Goal: Transaction & Acquisition: Book appointment/travel/reservation

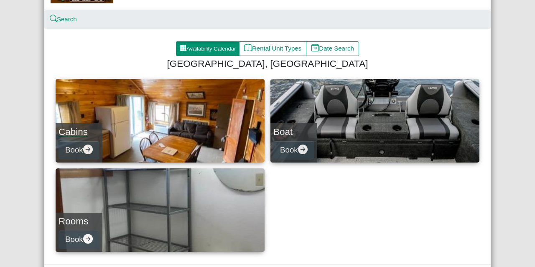
scroll to position [59, 0]
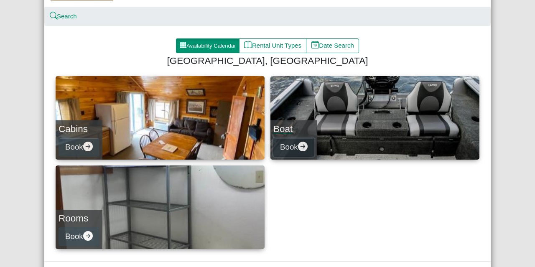
click at [290, 144] on button "Book" at bounding box center [293, 147] width 41 height 19
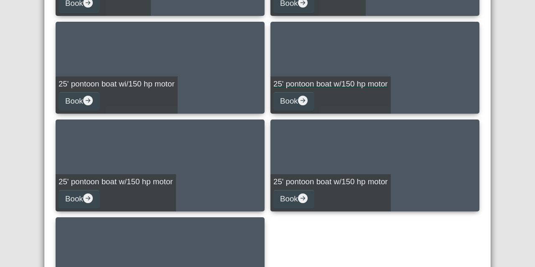
scroll to position [499, 0]
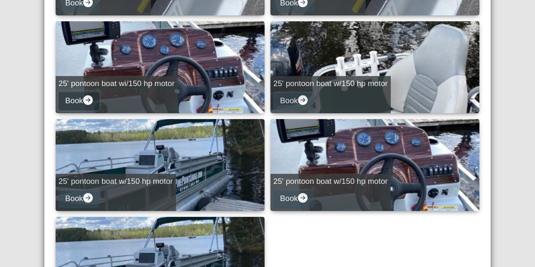
click at [74, 99] on button "Book" at bounding box center [78, 100] width 41 height 19
select select "*"
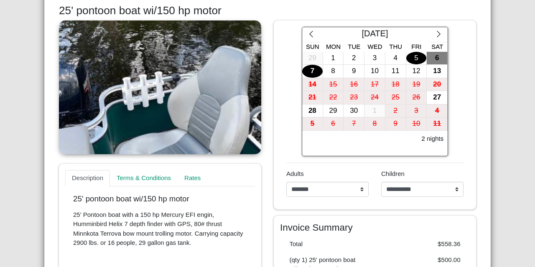
scroll to position [12, 0]
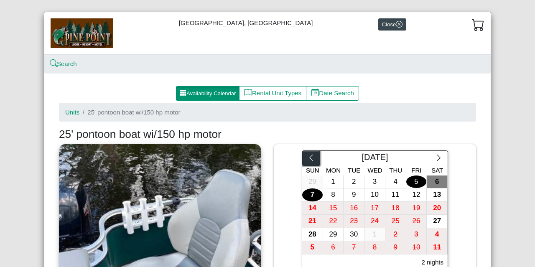
click at [310, 160] on icon "chevron left" at bounding box center [311, 158] width 8 height 8
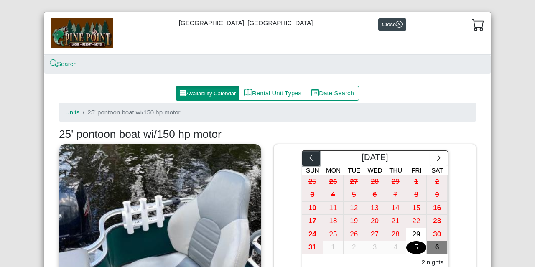
scroll to position [69, 0]
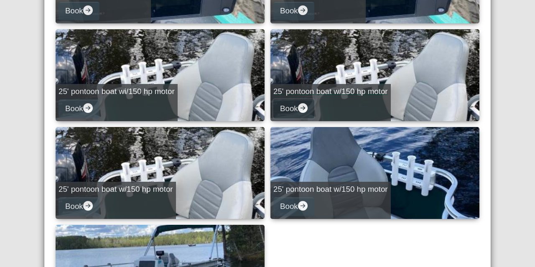
click at [288, 107] on button "Book" at bounding box center [293, 108] width 41 height 19
select select "*"
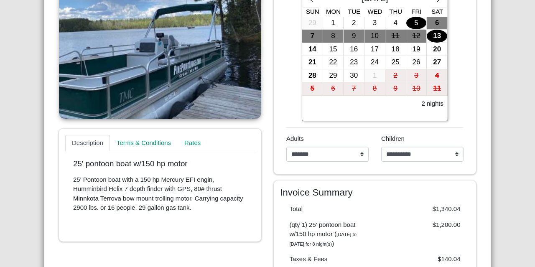
scroll to position [107, 0]
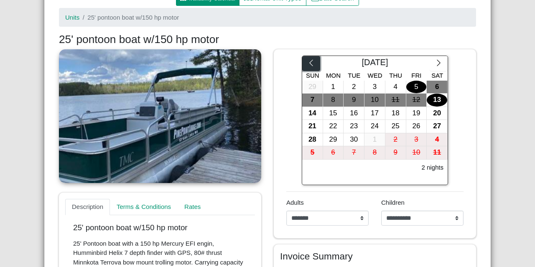
click at [308, 61] on icon "chevron left" at bounding box center [311, 63] width 8 height 8
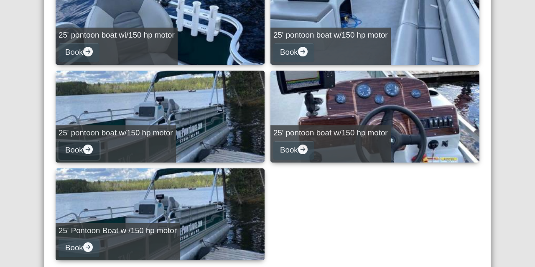
click at [83, 151] on icon "arrow right circle fill" at bounding box center [88, 150] width 10 height 10
select select "*"
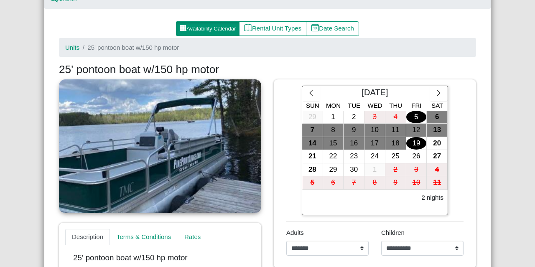
scroll to position [76, 0]
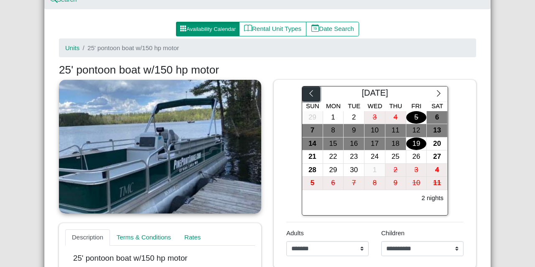
click at [307, 94] on icon "chevron left" at bounding box center [311, 93] width 8 height 8
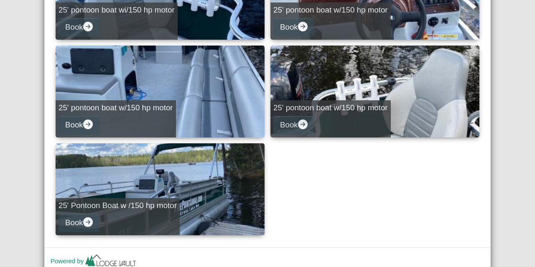
click at [325, 124] on div "25' pontoon boat w/150 hp motor Book" at bounding box center [330, 118] width 120 height 37
select select "*"
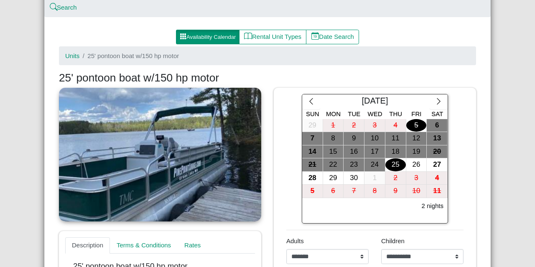
scroll to position [68, 0]
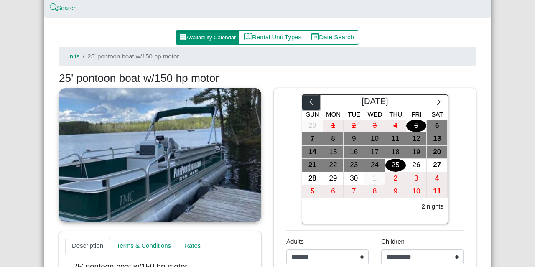
click at [312, 102] on button "button" at bounding box center [311, 102] width 18 height 15
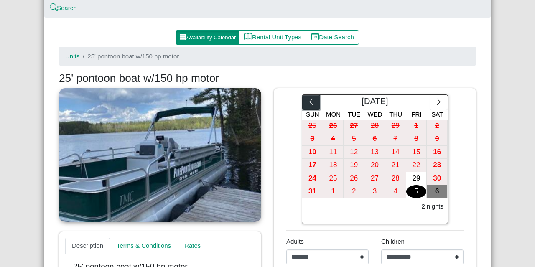
scroll to position [76, 0]
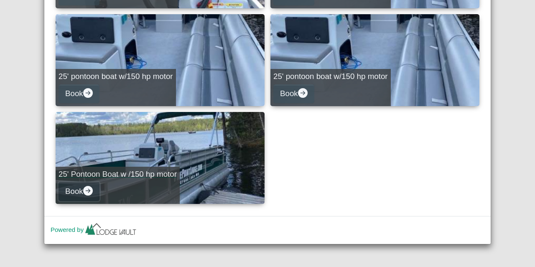
click at [86, 199] on button "Book" at bounding box center [78, 191] width 41 height 19
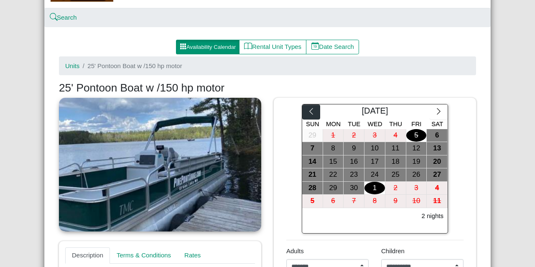
scroll to position [58, 0]
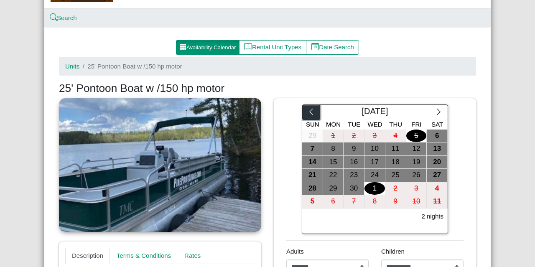
click at [307, 113] on icon "chevron left" at bounding box center [311, 112] width 8 height 8
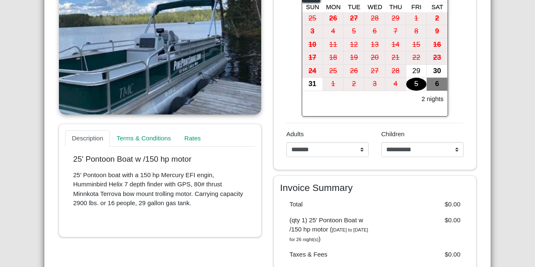
scroll to position [175, 0]
click at [307, 78] on div "31" at bounding box center [312, 84] width 20 height 13
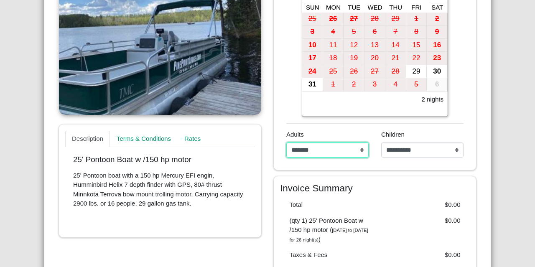
click at [326, 151] on select "**********" at bounding box center [327, 149] width 82 height 15
select select "**"
click at [286, 142] on select "**********" at bounding box center [327, 149] width 82 height 15
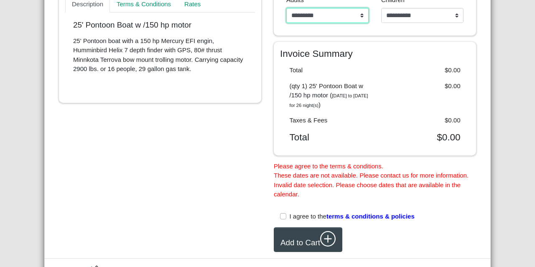
scroll to position [310, 0]
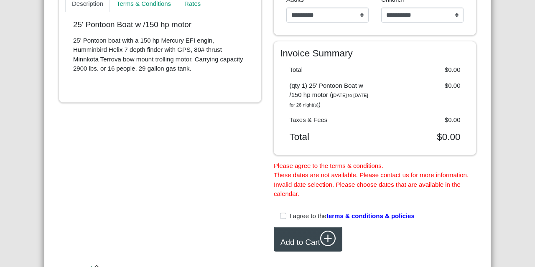
click at [289, 218] on label "I agree to the terms & conditions & policies" at bounding box center [351, 216] width 125 height 10
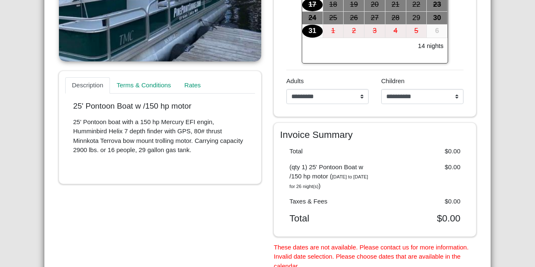
scroll to position [228, 0]
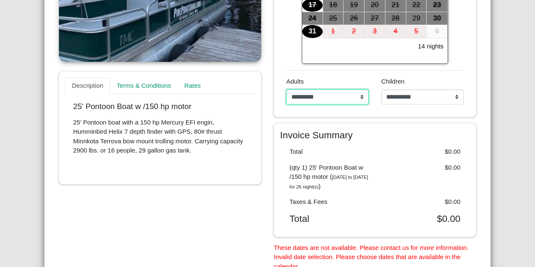
click at [326, 100] on select "**********" at bounding box center [327, 96] width 82 height 15
click at [286, 89] on select "**********" at bounding box center [327, 96] width 82 height 15
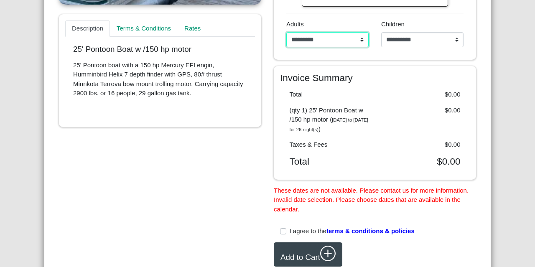
scroll to position [285, 0]
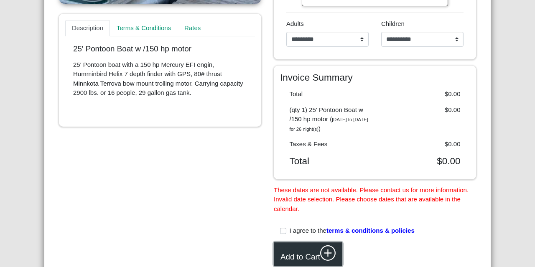
click at [305, 251] on button "Add to Cart" at bounding box center [308, 254] width 69 height 25
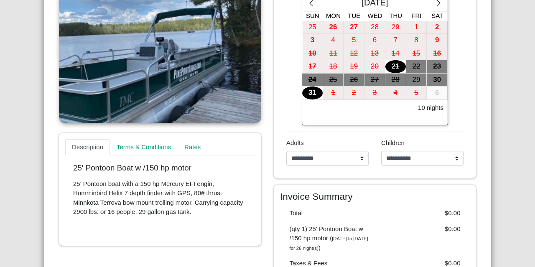
scroll to position [137, 0]
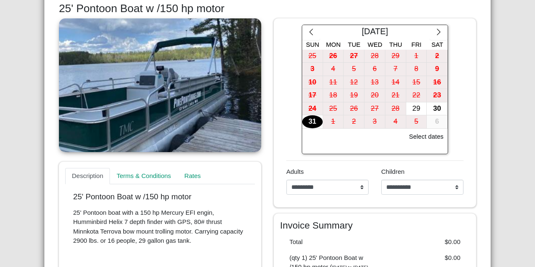
click at [307, 120] on div "31" at bounding box center [312, 121] width 20 height 13
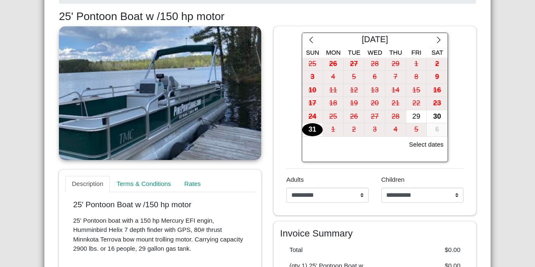
scroll to position [99, 0]
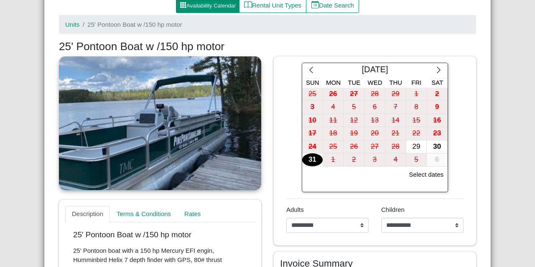
click at [309, 162] on div "31" at bounding box center [312, 159] width 20 height 13
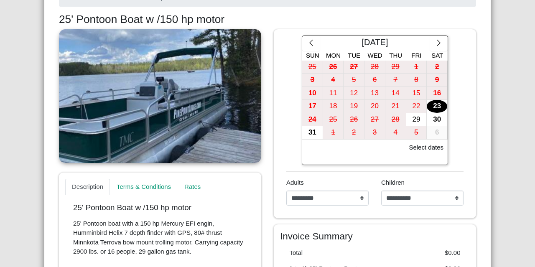
scroll to position [128, 0]
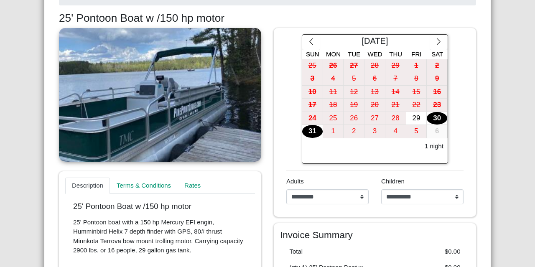
click at [433, 119] on div "30" at bounding box center [436, 118] width 20 height 13
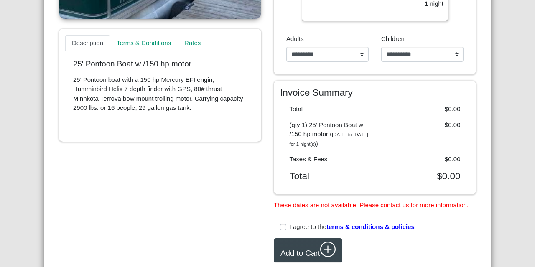
scroll to position [272, 0]
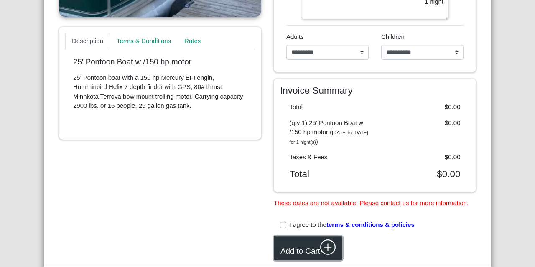
click at [299, 245] on button "Add to Cart" at bounding box center [308, 248] width 69 height 25
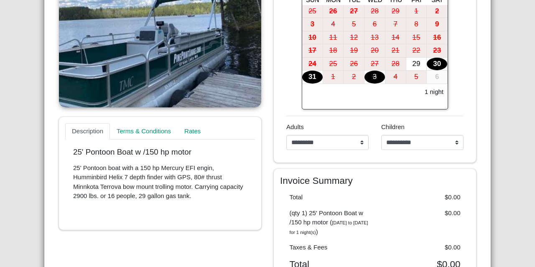
scroll to position [182, 0]
click at [307, 80] on div "31" at bounding box center [312, 77] width 20 height 13
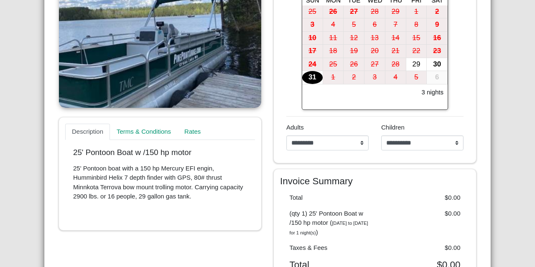
scroll to position [311, 0]
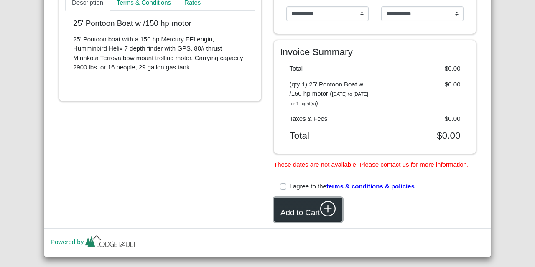
click at [305, 208] on button "Add to Cart" at bounding box center [308, 210] width 69 height 25
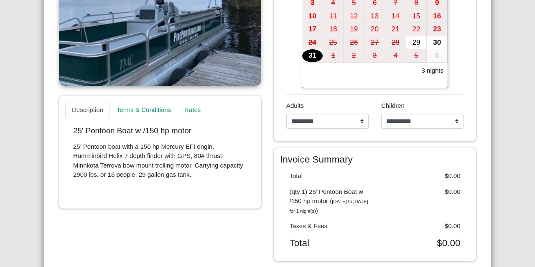
scroll to position [203, 0]
